Goal: Task Accomplishment & Management: Use online tool/utility

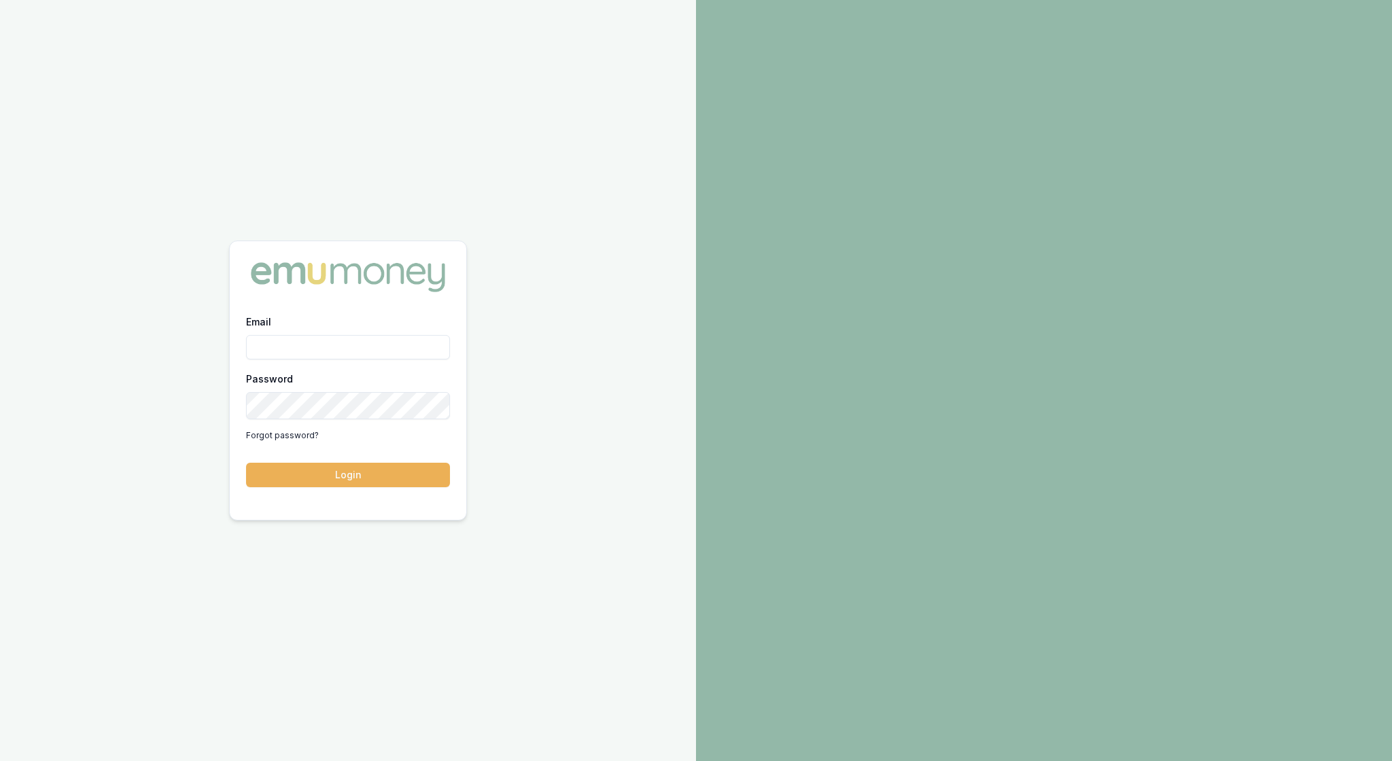
type input "rachael.connors@emumoney.com.au"
click at [364, 477] on button "Login" at bounding box center [348, 475] width 204 height 24
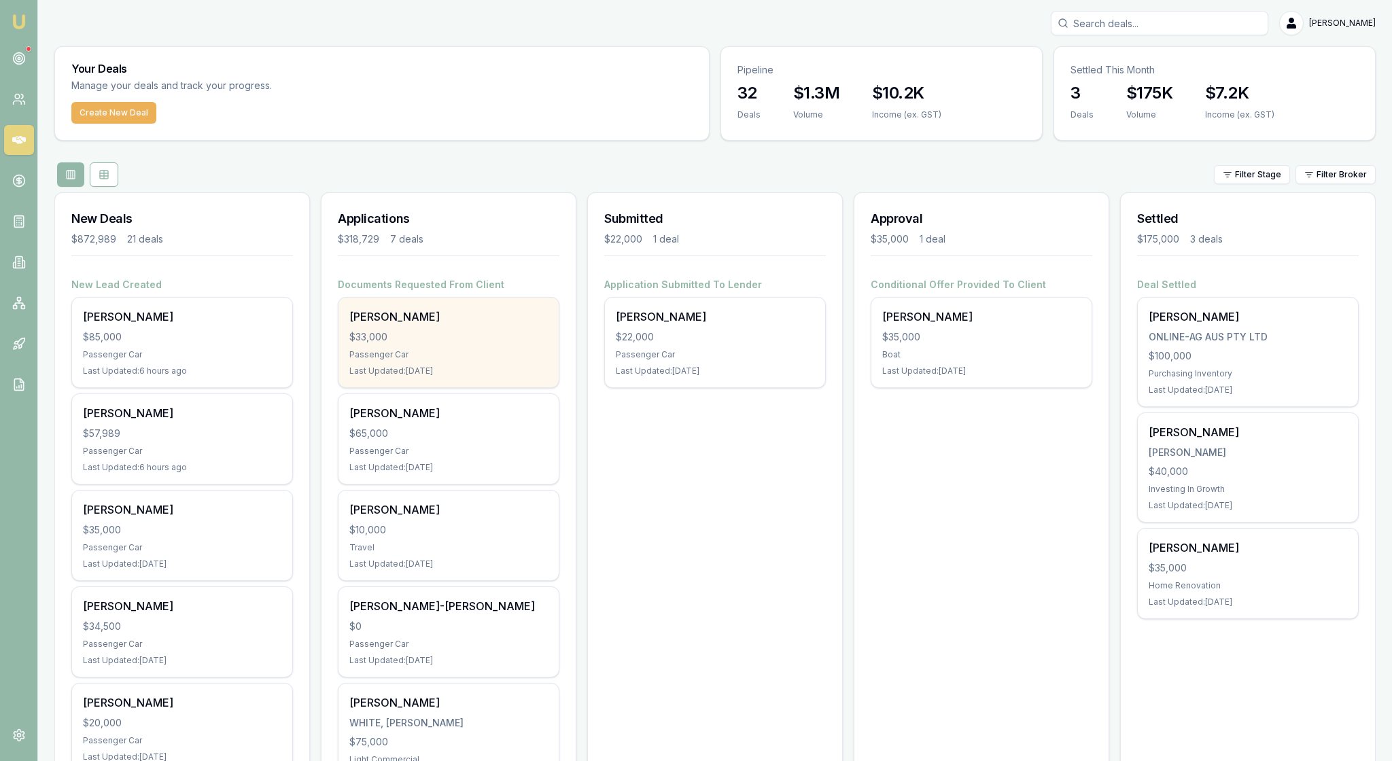
click at [477, 387] on div "[PERSON_NAME] $33,000 Passenger Car Last Updated: [DATE]" at bounding box center [448, 343] width 220 height 90
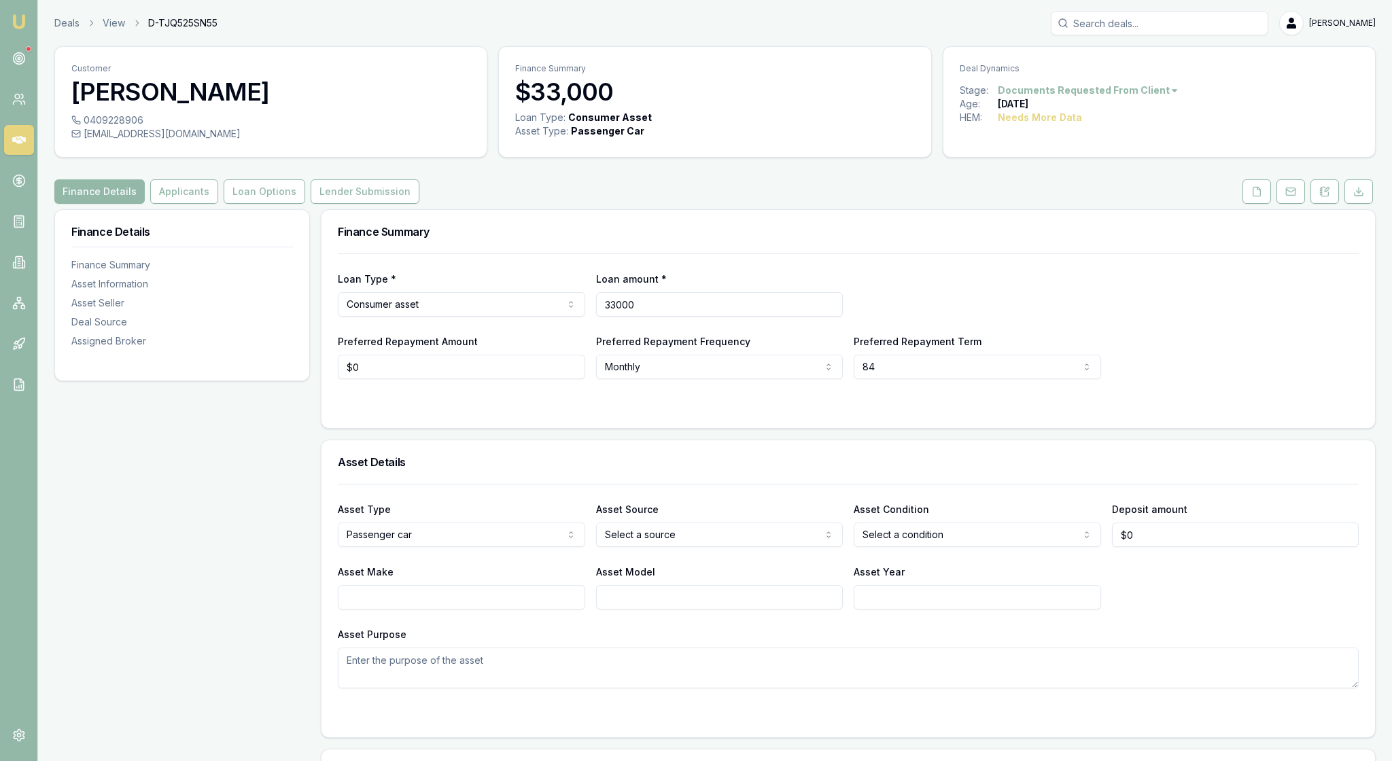
drag, startPoint x: 680, startPoint y: 347, endPoint x: 552, endPoint y: 338, distance: 128.0
click at [552, 317] on div "Loan Type * Consumer asset Consumer loan Consumer asset Commercial loan Commerc…" at bounding box center [848, 293] width 1021 height 46
type input "$38,990"
click at [669, 484] on div "Asset Details" at bounding box center [847, 461] width 1053 height 43
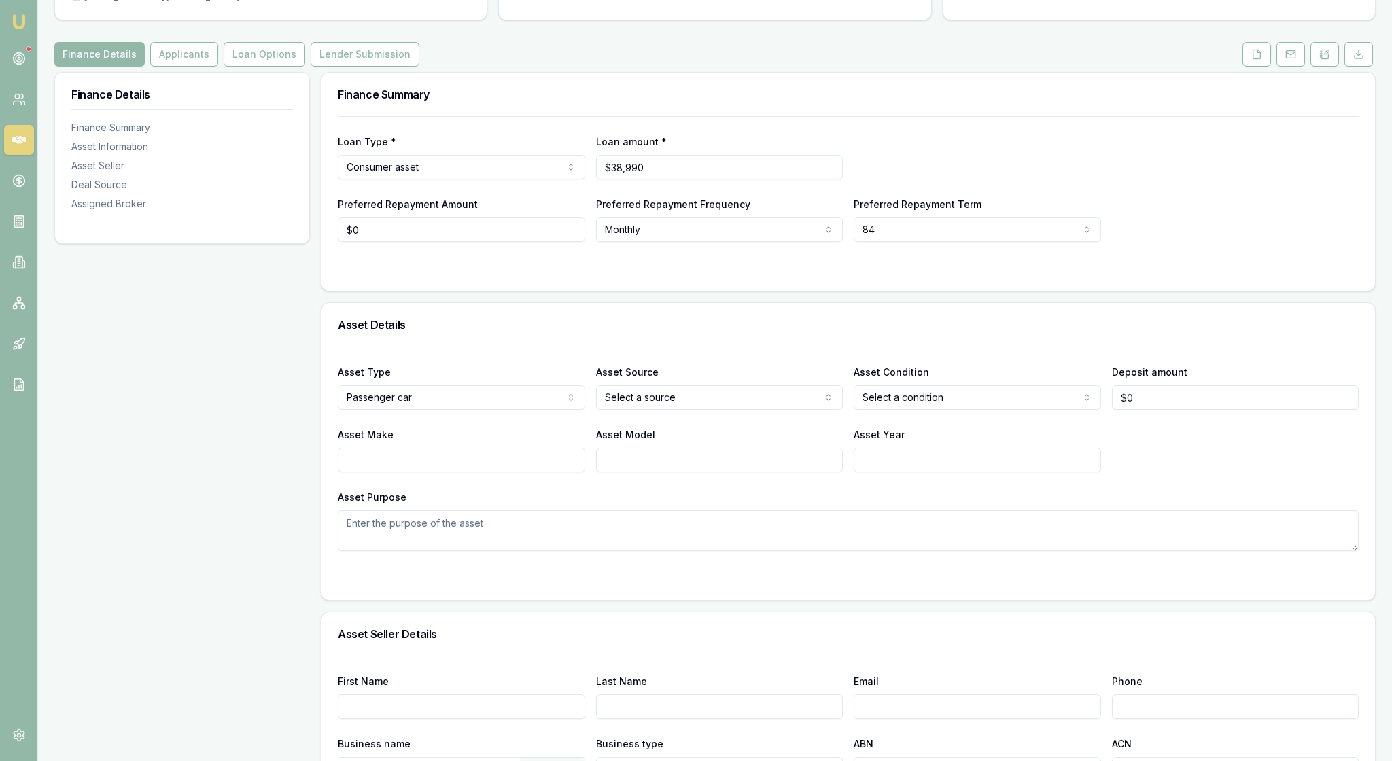
scroll to position [159, 0]
